Goal: Task Accomplishment & Management: Complete application form

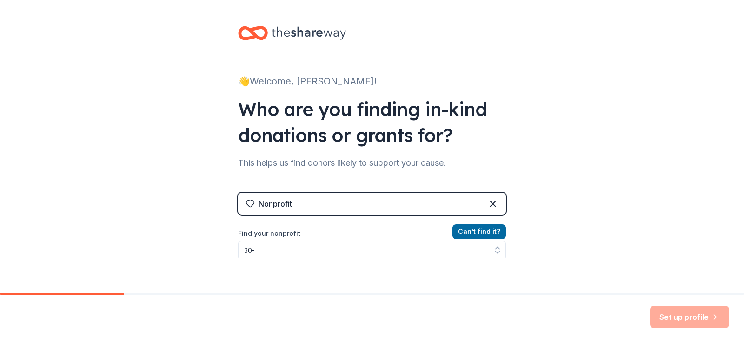
scroll to position [13, 0]
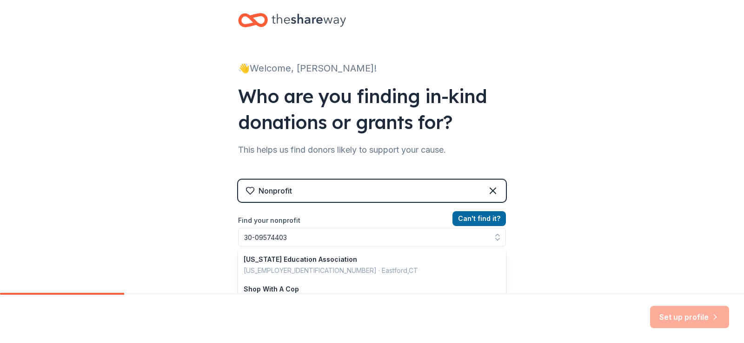
click at [273, 237] on input "30-09574403" at bounding box center [372, 237] width 268 height 19
type input "[US_EMPLOYER_IDENTIFICATION_NUMBER]"
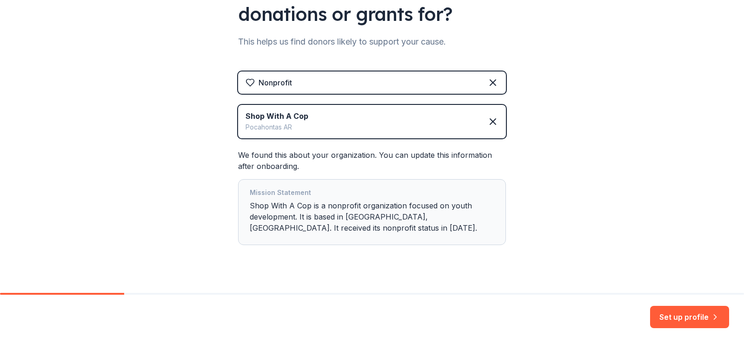
scroll to position [137, 0]
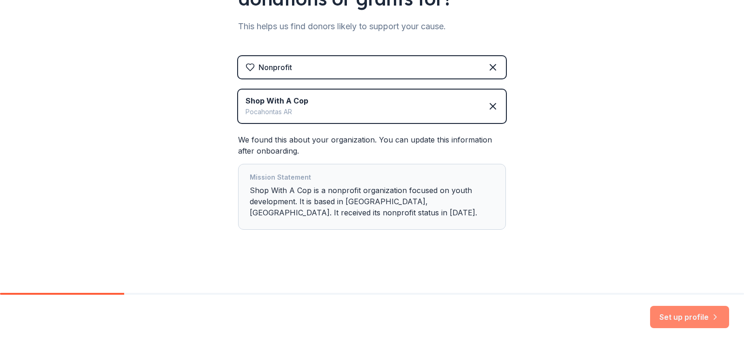
click at [670, 316] on button "Set up profile" at bounding box center [689, 317] width 79 height 22
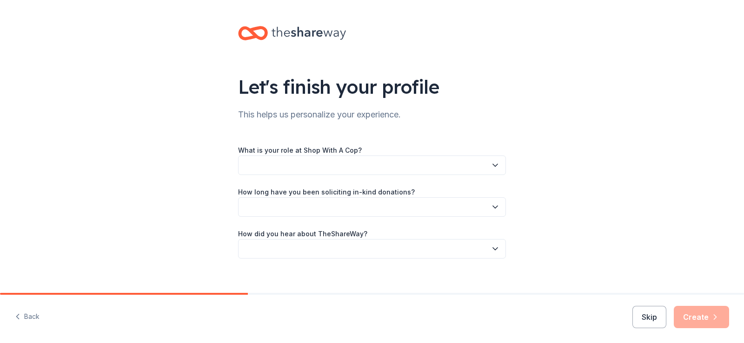
click at [490, 166] on icon "button" at bounding box center [494, 165] width 9 height 9
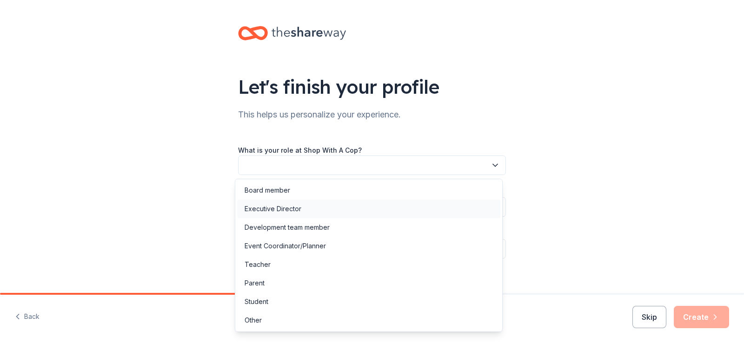
click at [291, 210] on div "Executive Director" at bounding box center [272, 209] width 57 height 11
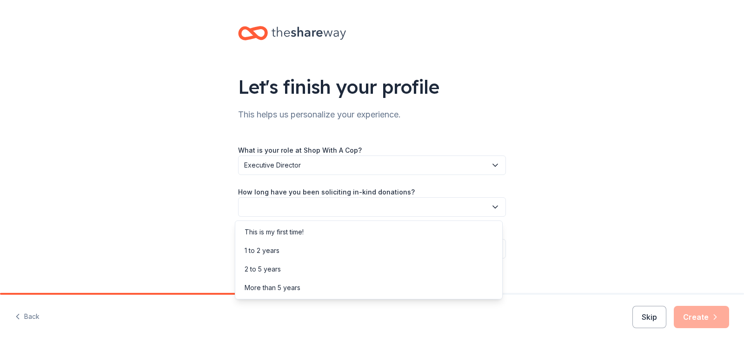
click at [493, 208] on icon "button" at bounding box center [495, 207] width 5 height 2
click at [297, 232] on div "This is my first time!" at bounding box center [273, 232] width 59 height 11
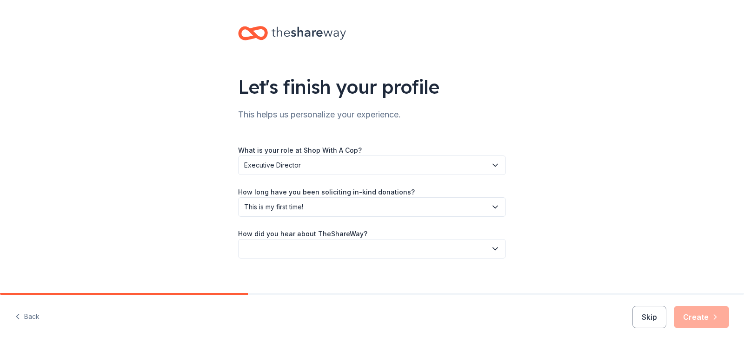
click at [494, 249] on icon "button" at bounding box center [494, 248] width 9 height 9
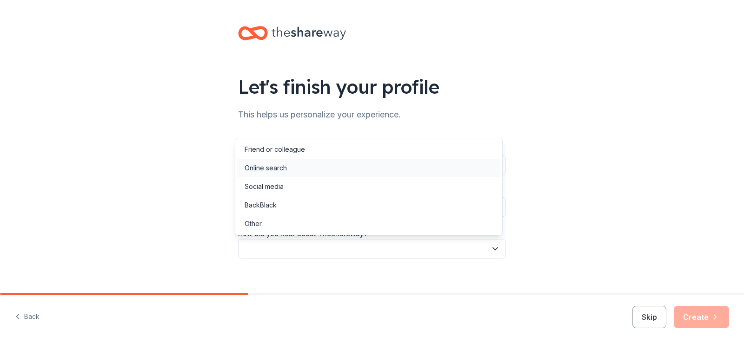
click at [276, 168] on div "Online search" at bounding box center [265, 168] width 42 height 11
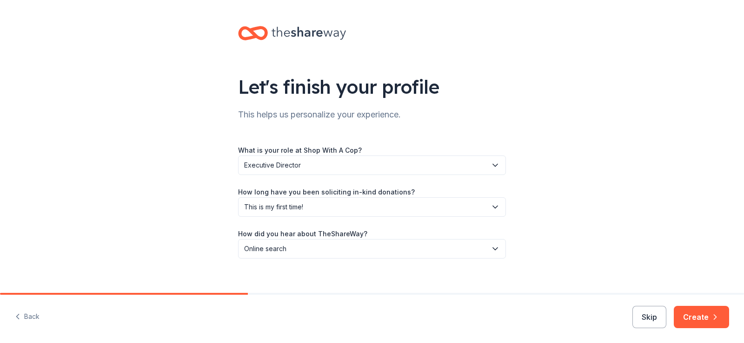
scroll to position [10, 0]
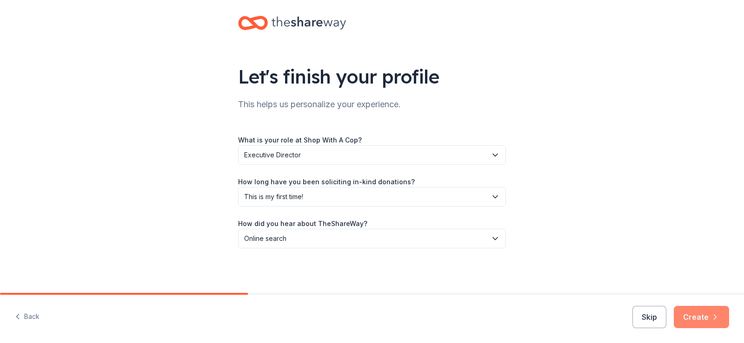
click at [707, 316] on button "Create" at bounding box center [700, 317] width 55 height 22
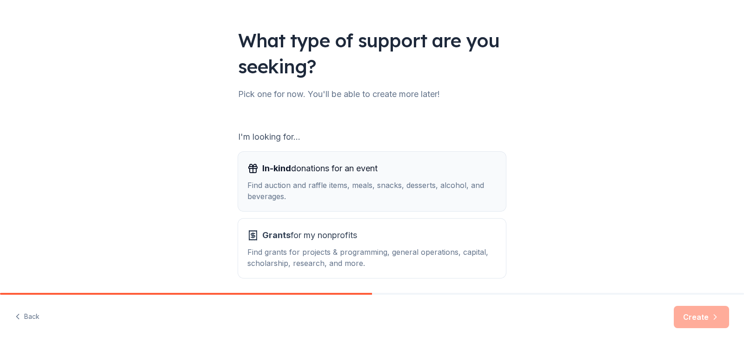
scroll to position [82, 0]
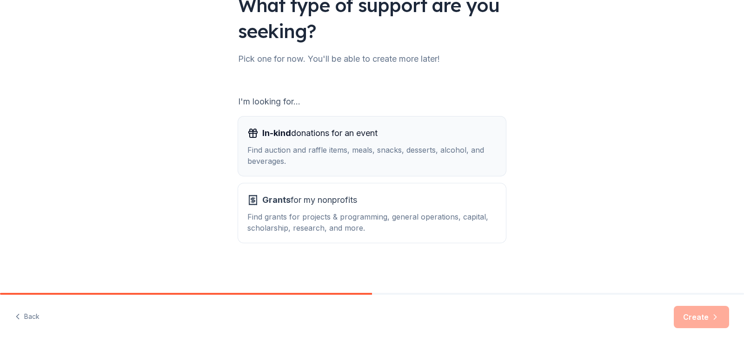
click at [321, 136] on span "In-kind donations for an event" at bounding box center [319, 133] width 115 height 15
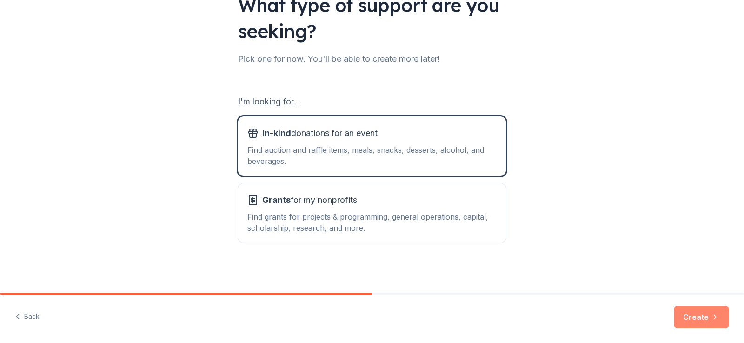
click at [705, 319] on button "Create" at bounding box center [700, 317] width 55 height 22
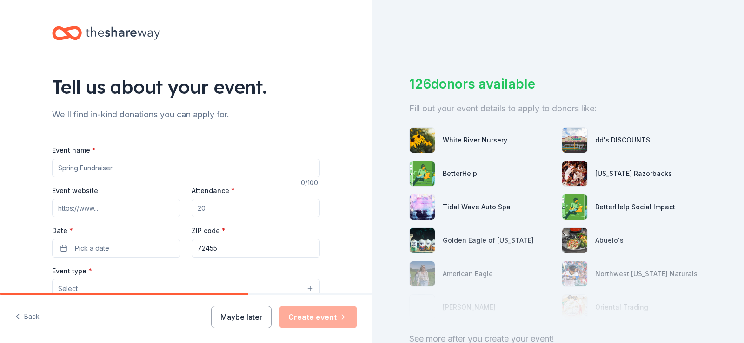
click at [109, 167] on input "Event name *" at bounding box center [186, 168] width 268 height 19
type input "Shop With A Cop"
click at [218, 208] on input "Attendance *" at bounding box center [255, 208] width 128 height 19
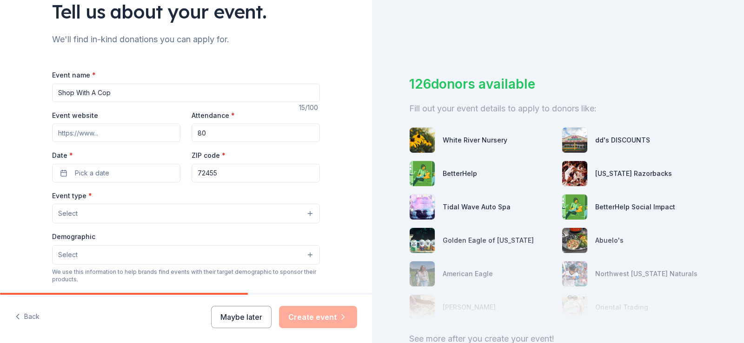
scroll to position [93, 0]
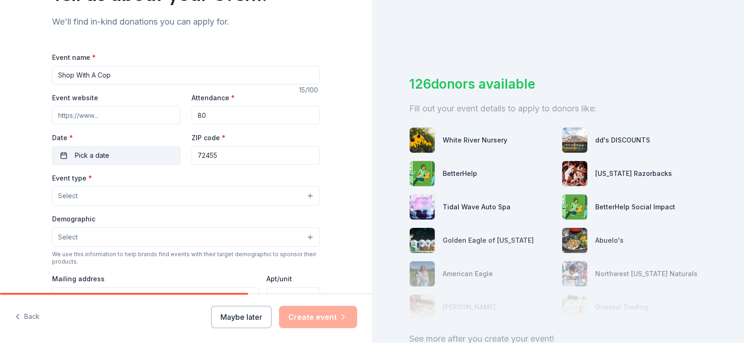
type input "80"
click at [96, 157] on span "Pick a date" at bounding box center [92, 155] width 34 height 11
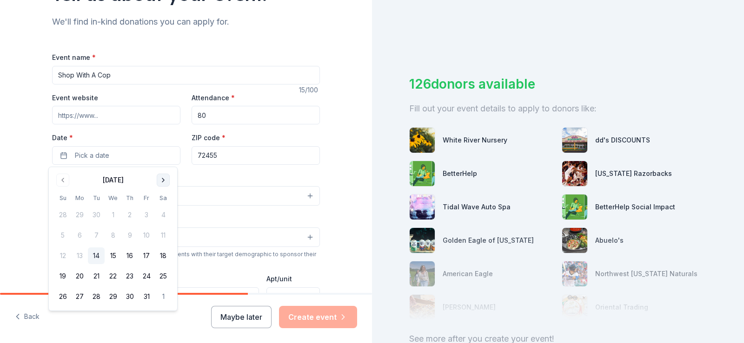
click at [162, 177] on button "Go to next month" at bounding box center [163, 180] width 13 height 13
click at [99, 235] on button "9" at bounding box center [96, 235] width 17 height 17
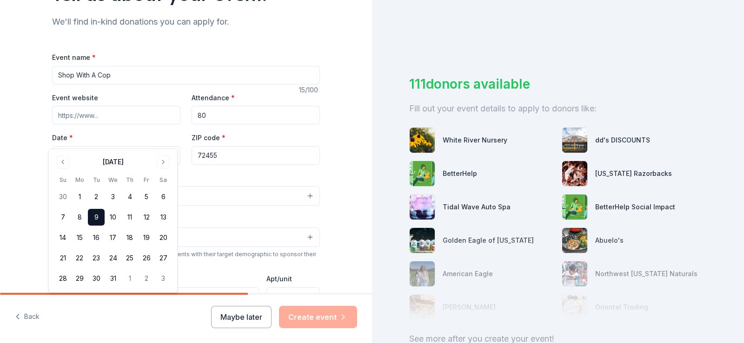
scroll to position [139, 0]
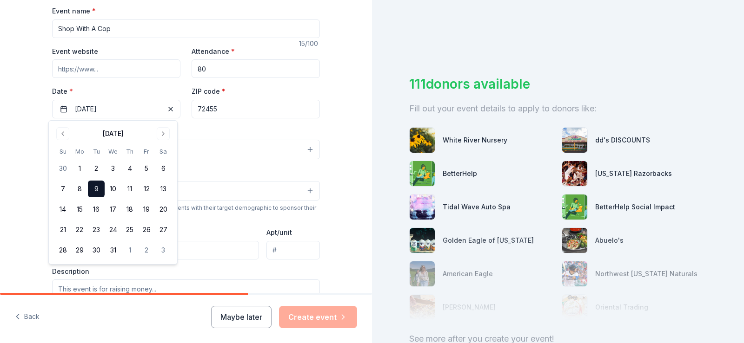
click at [17, 204] on div "Tell us about your event. We'll find in-kind donations you can apply for. Event…" at bounding box center [186, 170] width 372 height 619
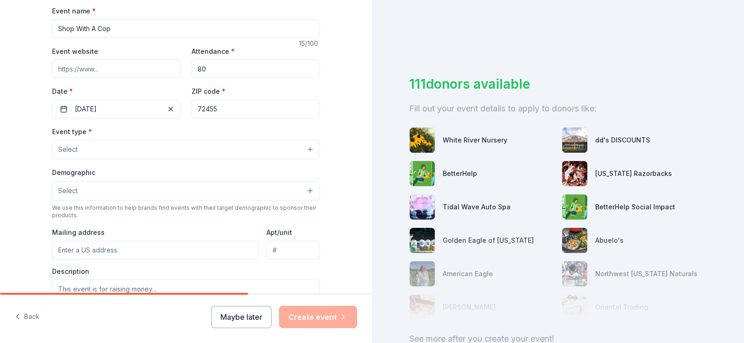
click at [309, 150] on button "Select" at bounding box center [186, 150] width 268 height 20
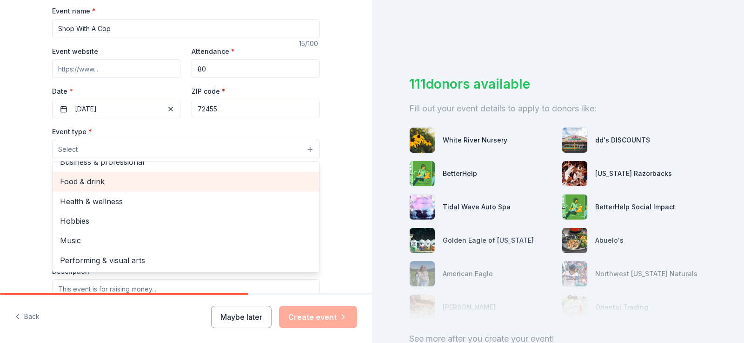
click at [93, 180] on span "Food & drink" at bounding box center [186, 182] width 252 height 12
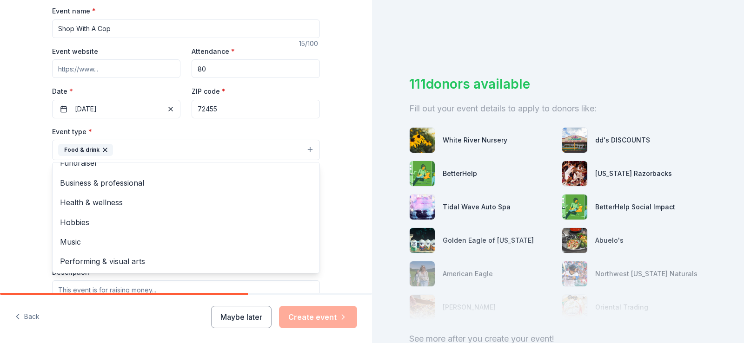
click at [343, 187] on div "Tell us about your event. We'll find in-kind donations you can apply for. Event…" at bounding box center [186, 171] width 372 height 620
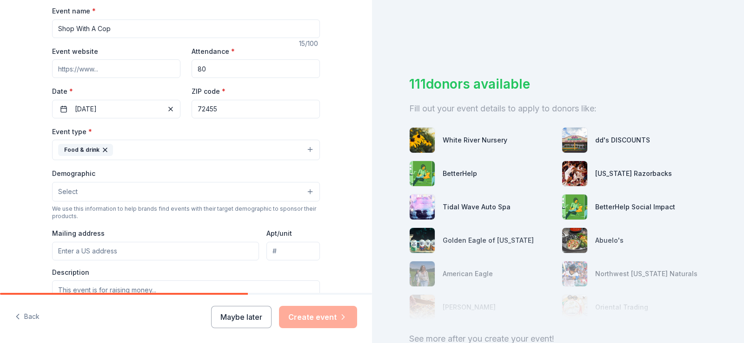
click at [308, 191] on button "Select" at bounding box center [186, 192] width 268 height 20
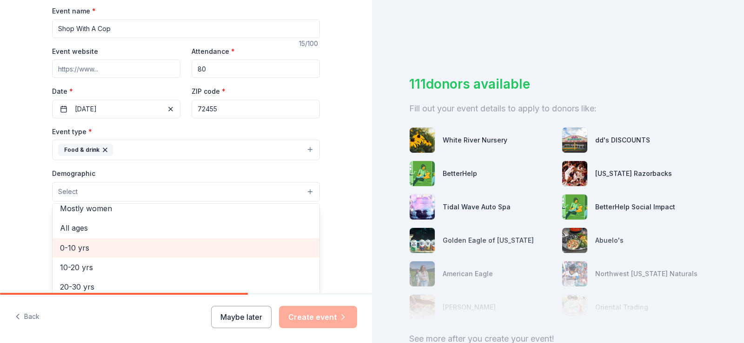
scroll to position [93, 0]
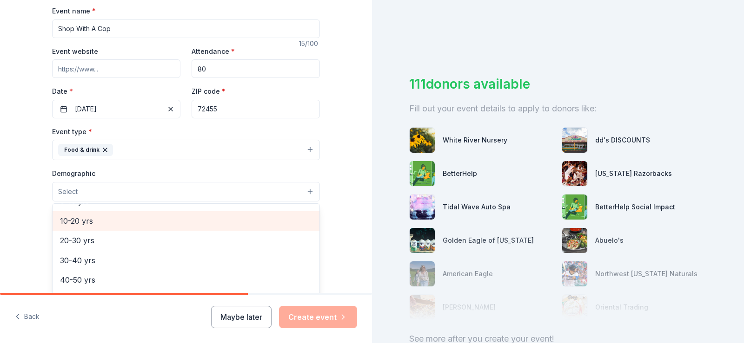
click at [67, 218] on span "10-20 yrs" at bounding box center [186, 221] width 252 height 12
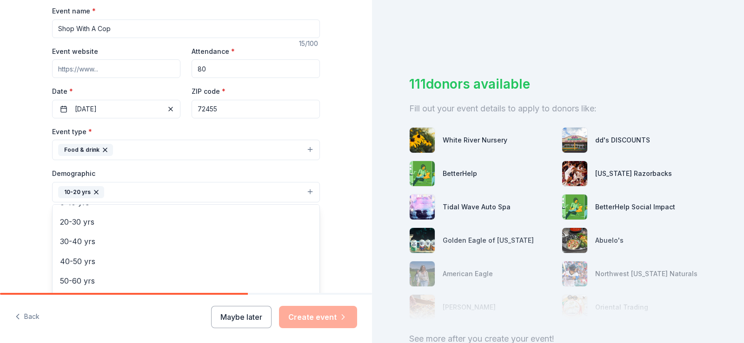
click at [342, 221] on div "Tell us about your event. We'll find in-kind donations you can apply for. Event…" at bounding box center [186, 171] width 372 height 620
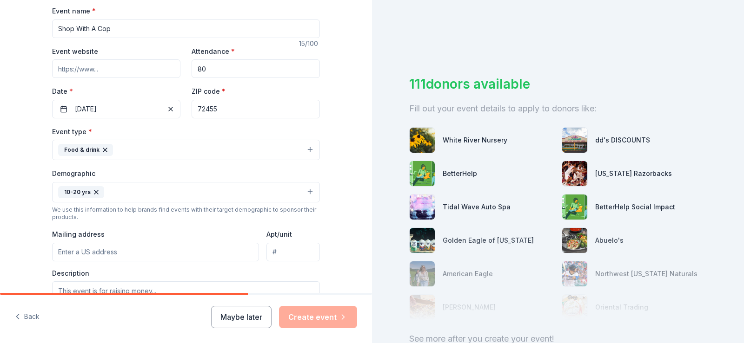
scroll to position [186, 0]
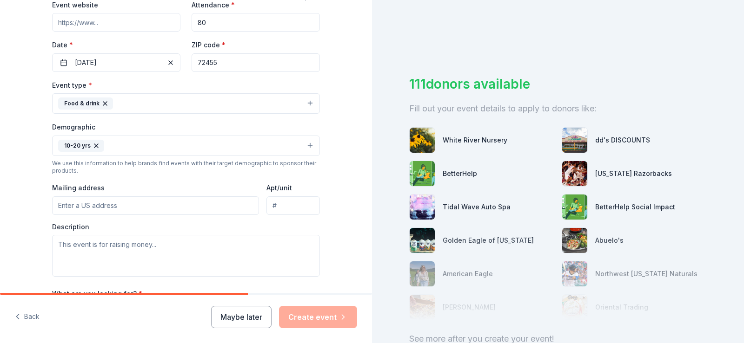
click at [208, 209] on input "Mailing address" at bounding box center [155, 206] width 207 height 19
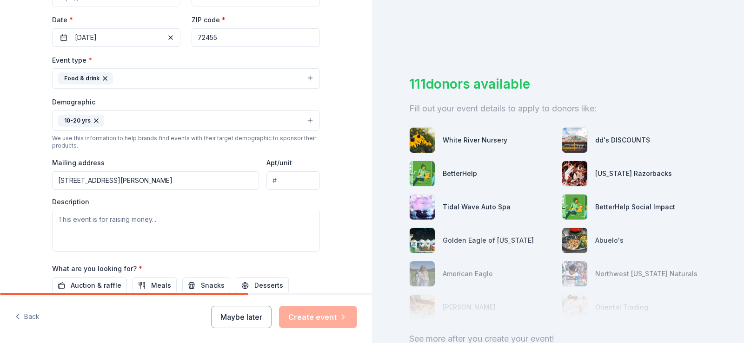
scroll to position [232, 0]
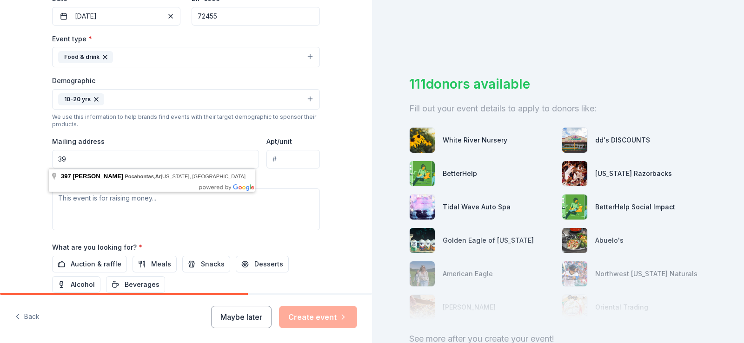
type input "3"
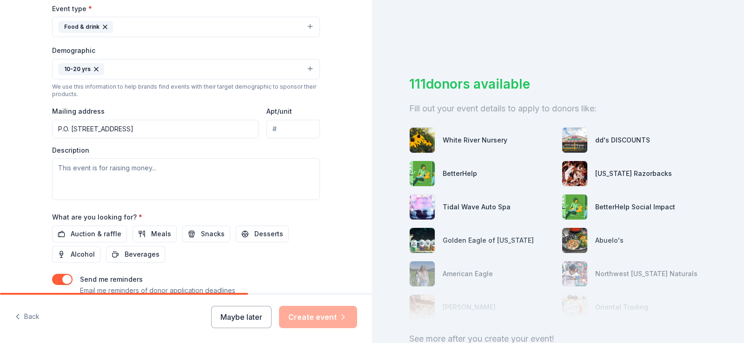
scroll to position [279, 0]
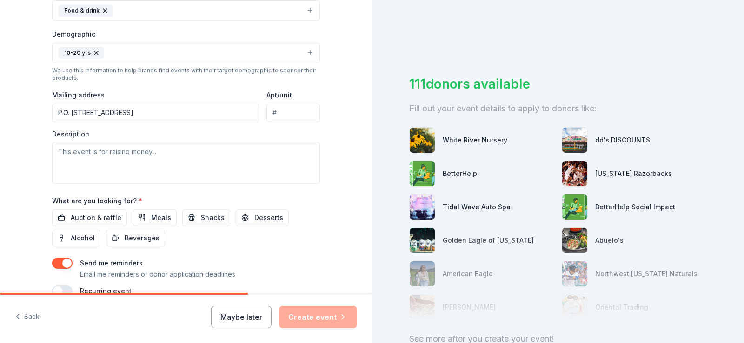
type input "P.O. [STREET_ADDRESS]"
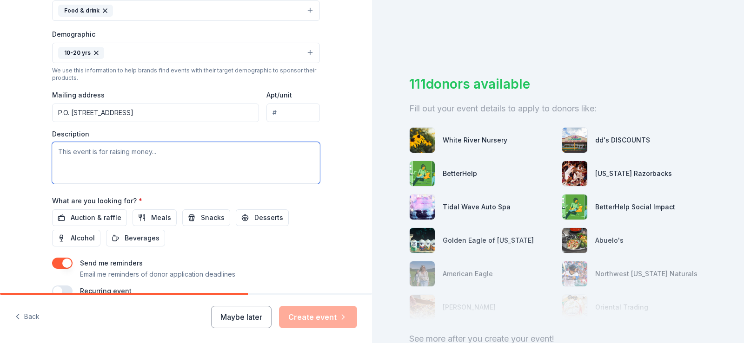
click at [166, 153] on textarea at bounding box center [186, 163] width 268 height 42
click at [260, 151] on textarea "This event is a banquet and unique shopping experience for under priviledged" at bounding box center [186, 163] width 268 height 42
click at [280, 152] on textarea "This event is a banquet and unique shopping experience for underpriviledged" at bounding box center [186, 163] width 268 height 42
click at [298, 153] on textarea "This event is a banquet and unique shopping experience for underprivileged" at bounding box center [186, 163] width 268 height 42
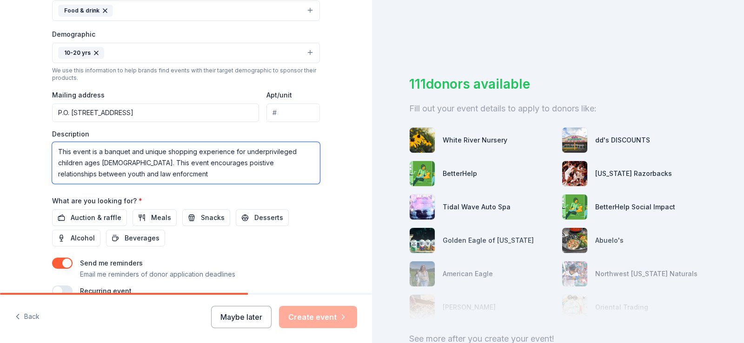
click at [201, 162] on textarea "This event is a banquet and unique shopping experience for underprivileged chil…" at bounding box center [186, 163] width 268 height 42
click at [98, 175] on textarea "This event is a banquet and unique shopping experience for underprivileged chil…" at bounding box center [186, 163] width 268 height 42
click at [150, 175] on textarea "This event is a banquet and unique shopping experience for underprivileged chil…" at bounding box center [186, 163] width 268 height 42
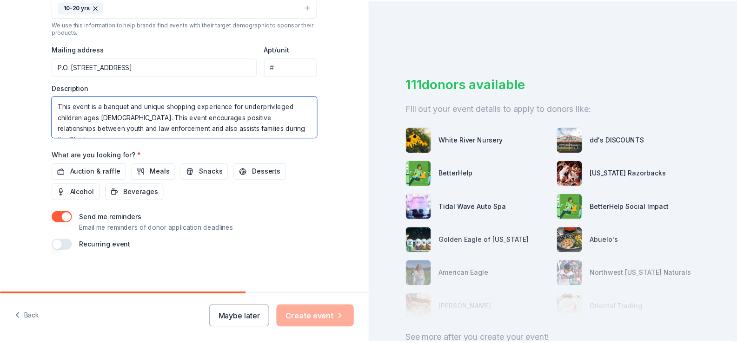
scroll to position [325, 0]
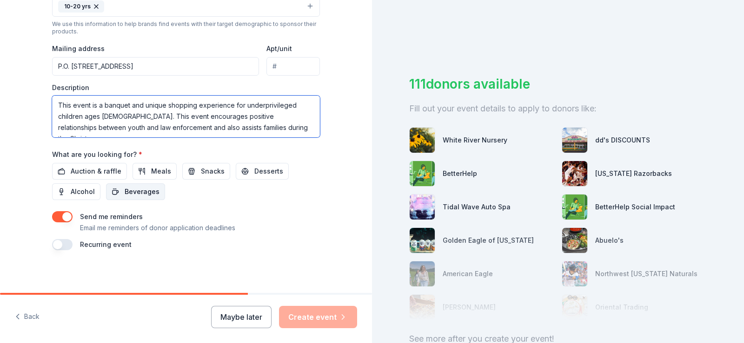
type textarea "This event is a banquet and unique shopping experience for underprivileged chil…"
click at [145, 191] on span "Beverages" at bounding box center [142, 191] width 35 height 11
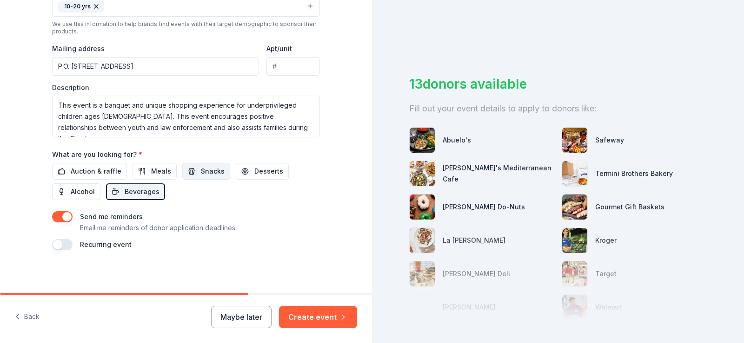
click at [192, 171] on button "Snacks" at bounding box center [206, 171] width 48 height 17
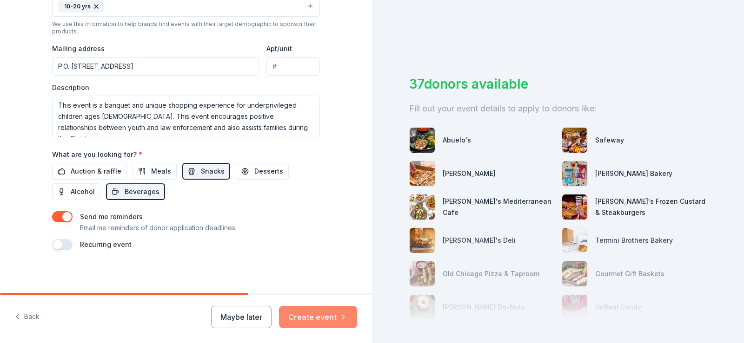
click at [304, 319] on button "Create event" at bounding box center [318, 317] width 78 height 22
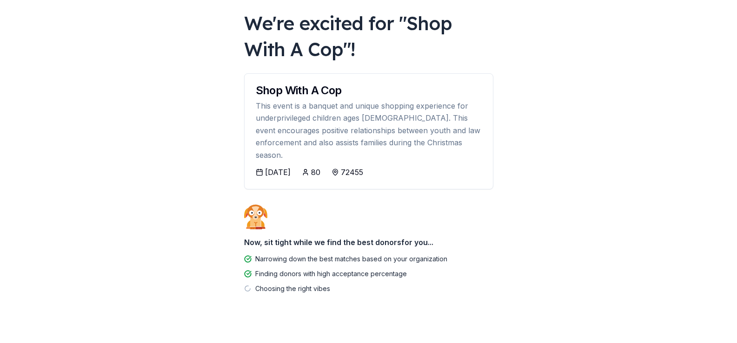
scroll to position [49, 0]
